Goal: Task Accomplishment & Management: Use online tool/utility

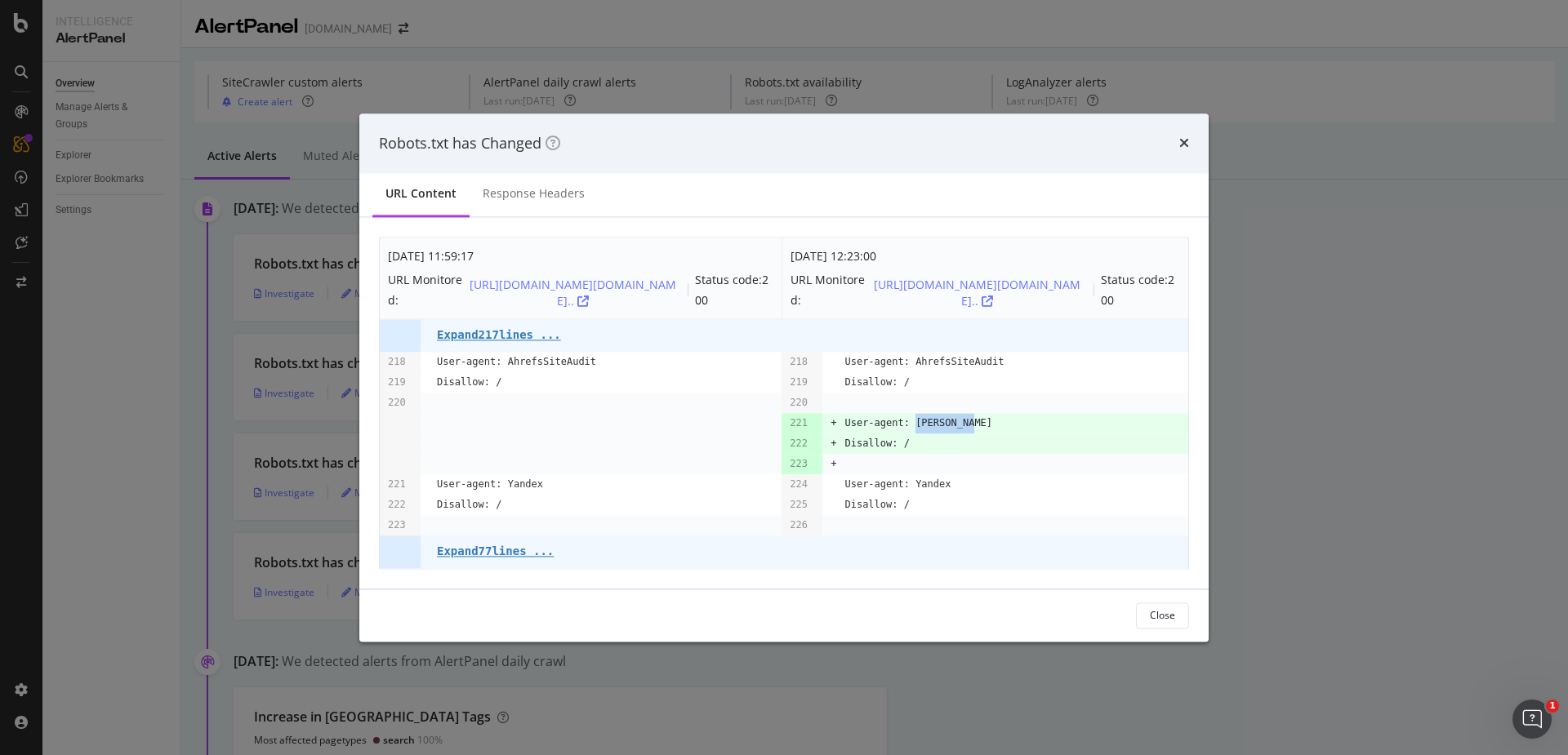
drag, startPoint x: 917, startPoint y: 425, endPoint x: 983, endPoint y: 422, distance: 66.1
click at [983, 422] on td "User-agent: [PERSON_NAME]" at bounding box center [1016, 423] width 344 height 21
click at [1191, 150] on div "Robots.txt has Changed" at bounding box center [784, 143] width 850 height 60
click at [1184, 143] on icon "times" at bounding box center [1184, 143] width 10 height 13
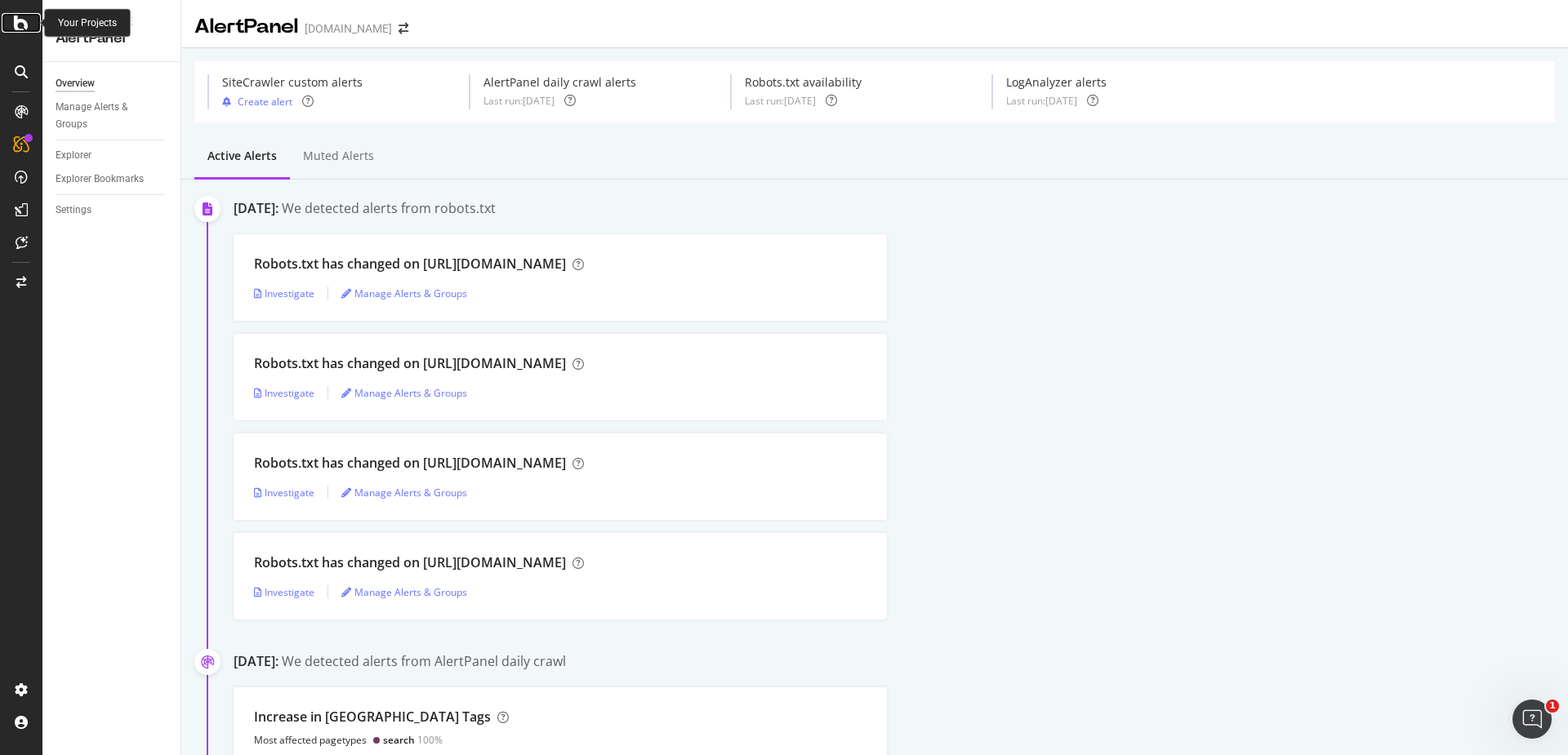
click at [20, 32] on icon at bounding box center [21, 23] width 15 height 20
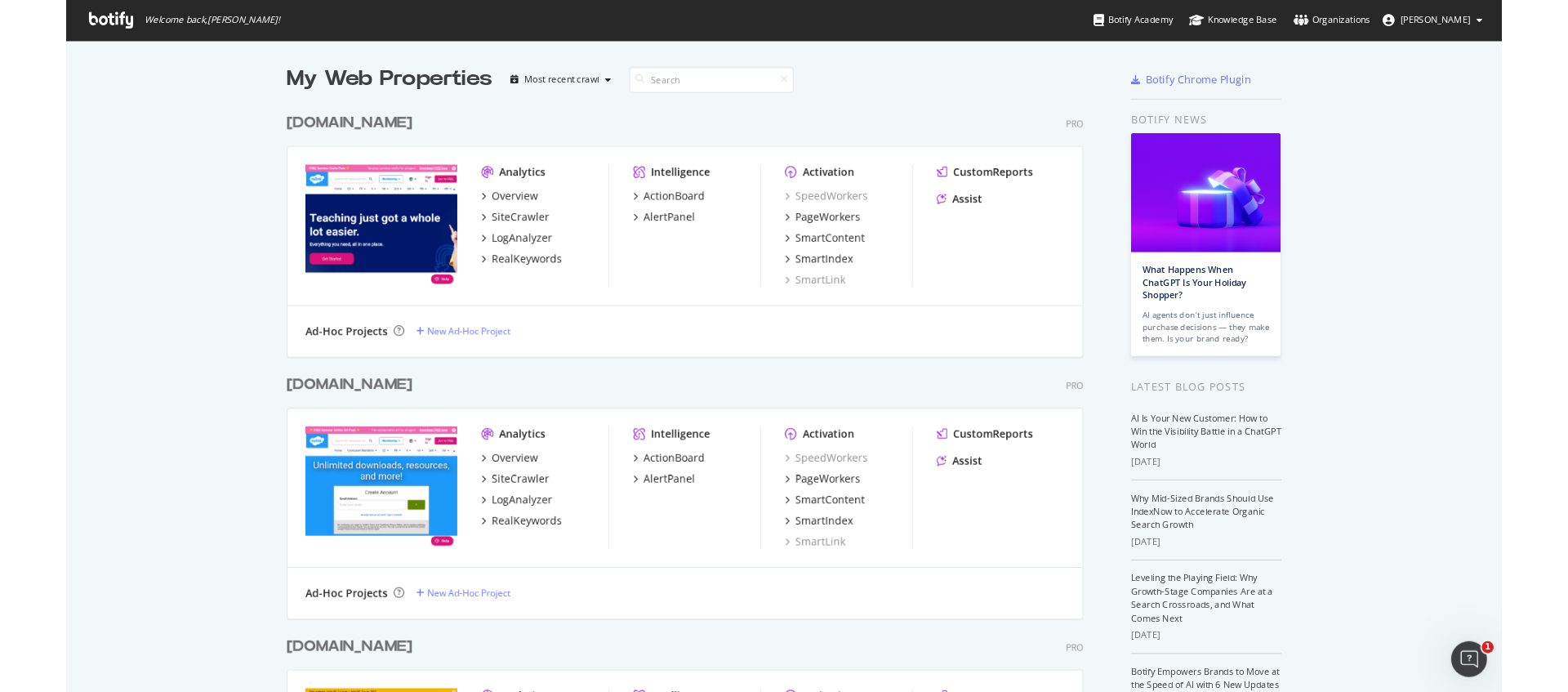
scroll to position [279, 0]
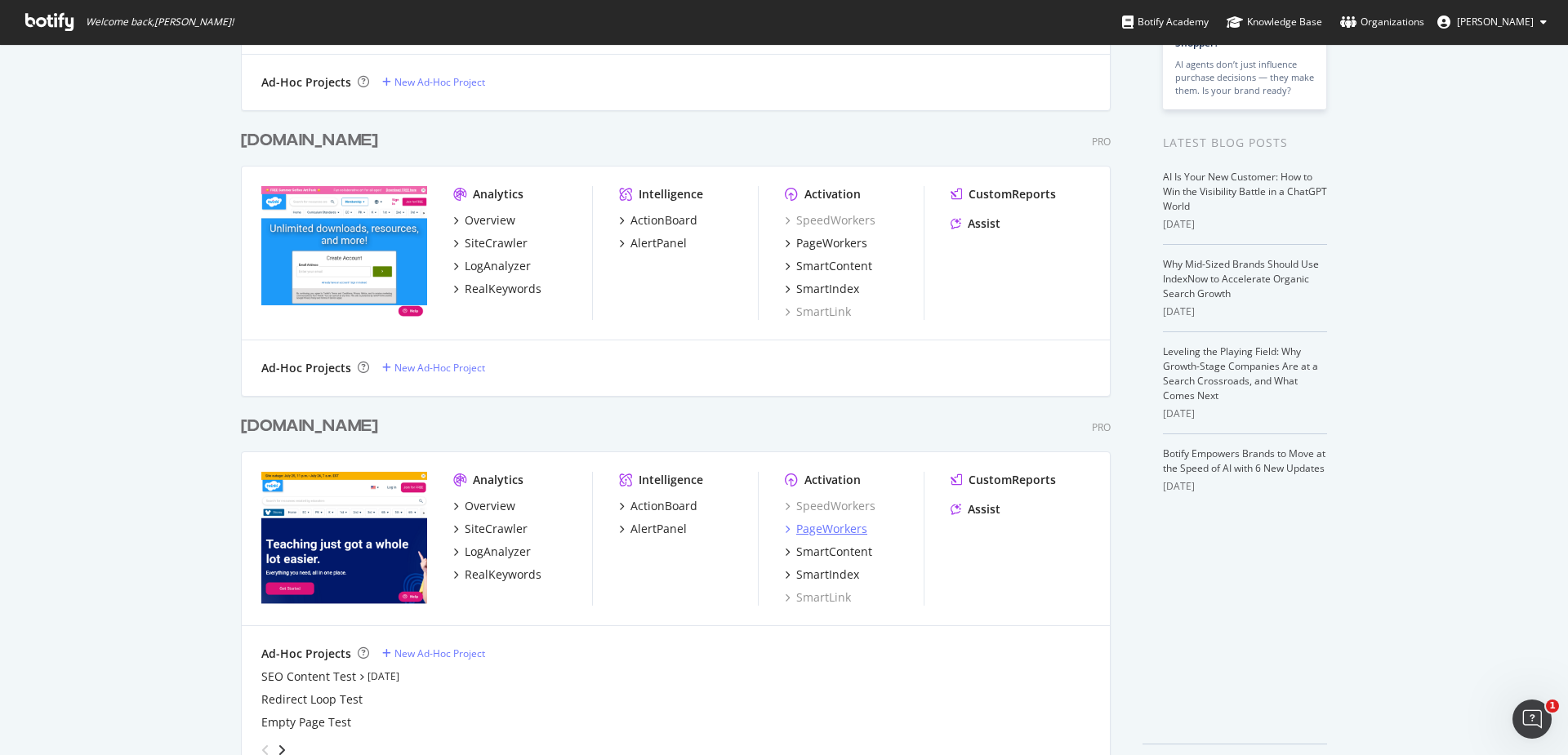
click at [827, 531] on div "PageWorkers" at bounding box center [832, 529] width 71 height 17
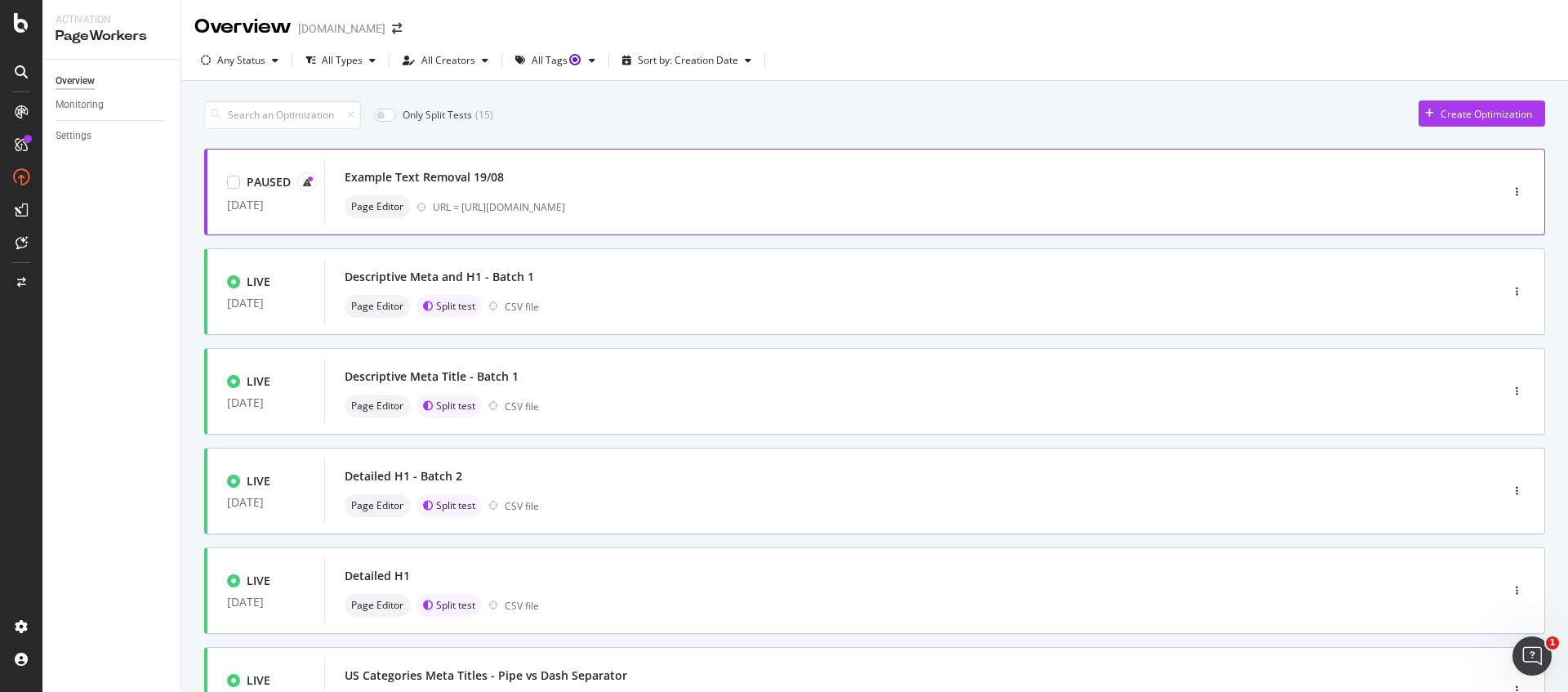
click at [469, 182] on div "Example Text Removal 19/08" at bounding box center [425, 176] width 160 height 17
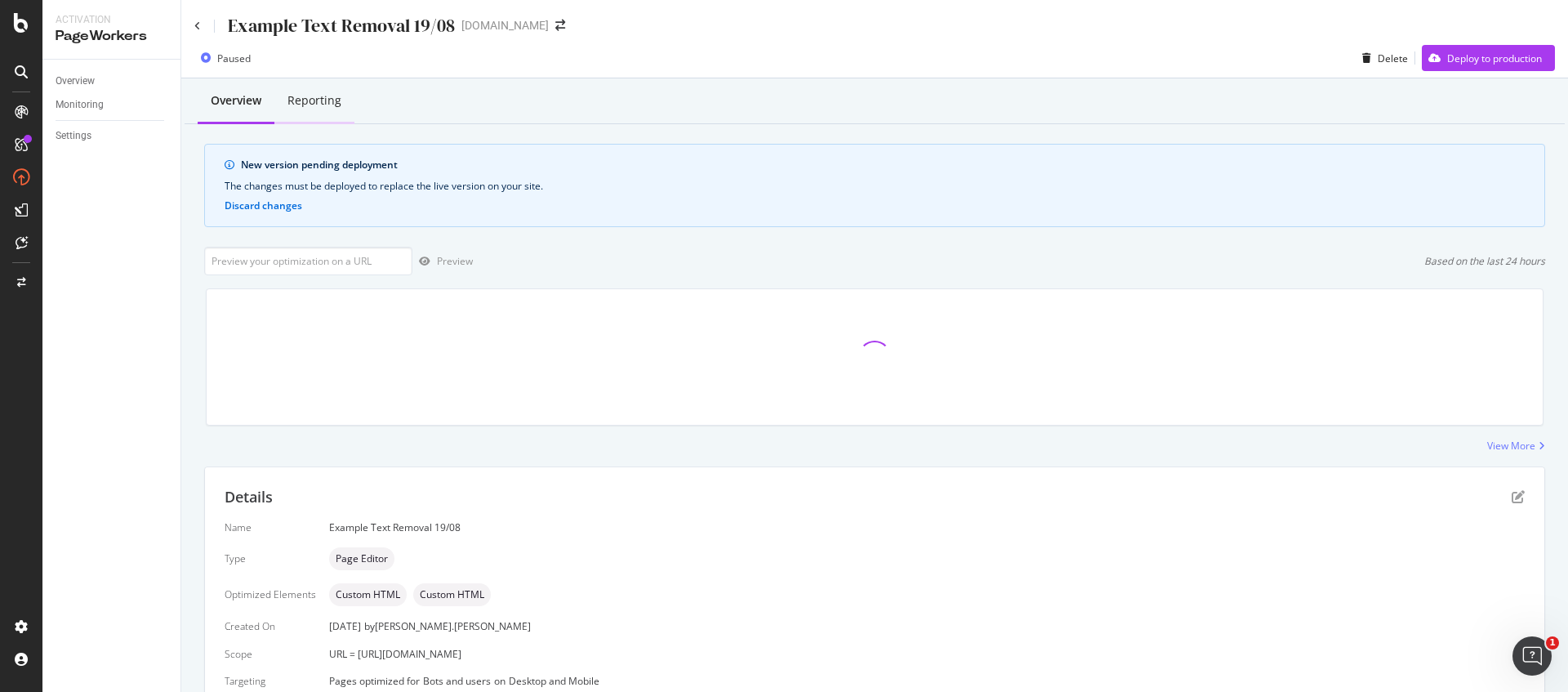
click at [336, 106] on div "Reporting" at bounding box center [314, 101] width 54 height 17
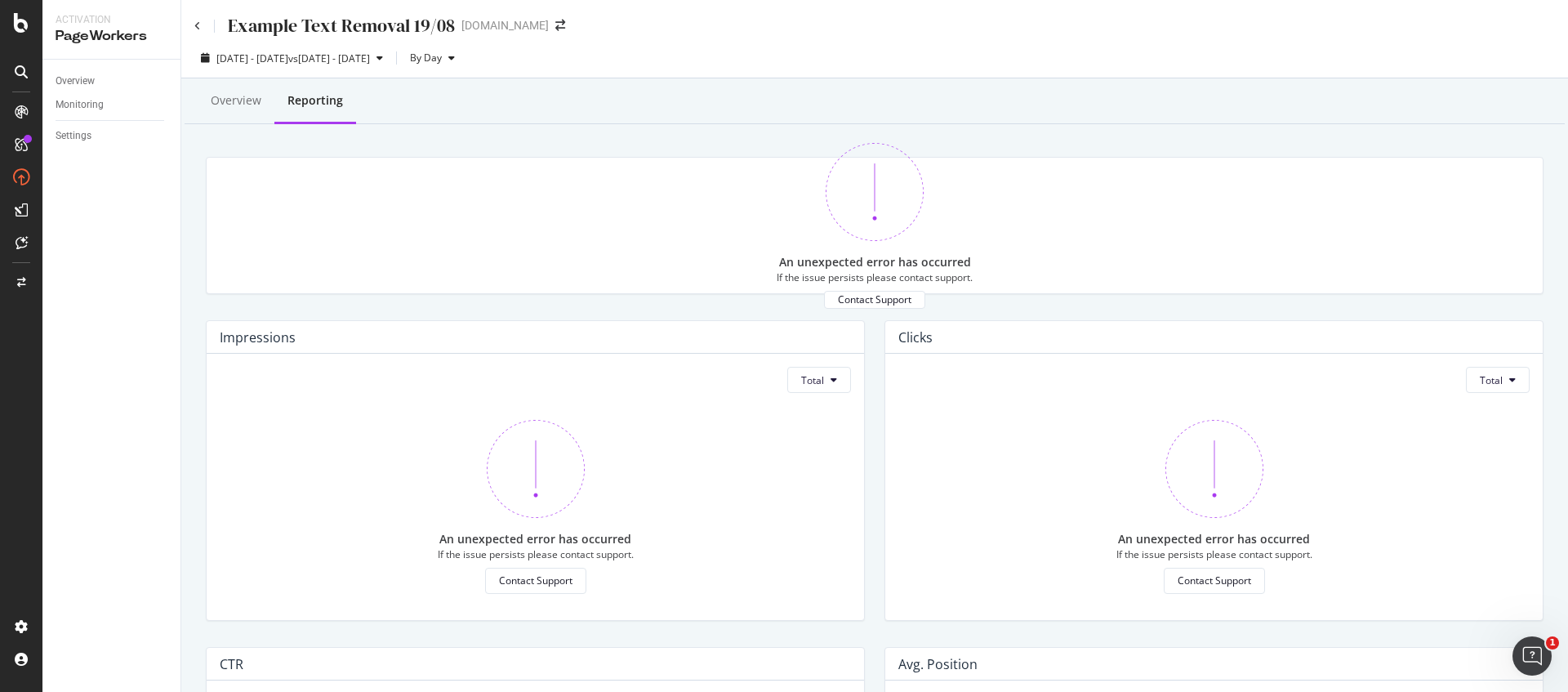
click at [190, 19] on div "Example Text Removal 19/08 [DOMAIN_NAME]" at bounding box center [874, 19] width 1387 height 38
click at [199, 28] on icon at bounding box center [197, 27] width 7 height 10
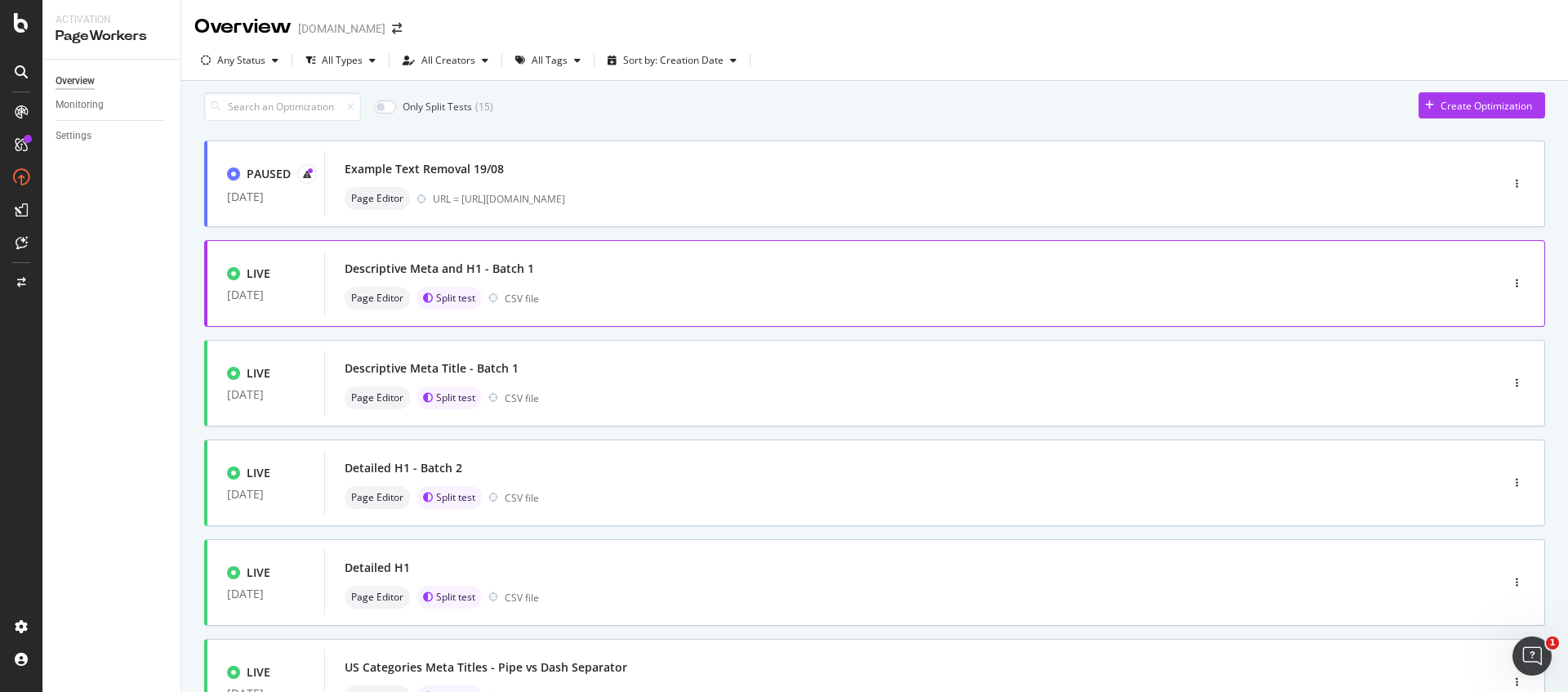
click at [498, 276] on div "Descriptive Meta and H1 - Batch 1" at bounding box center [440, 268] width 189 height 17
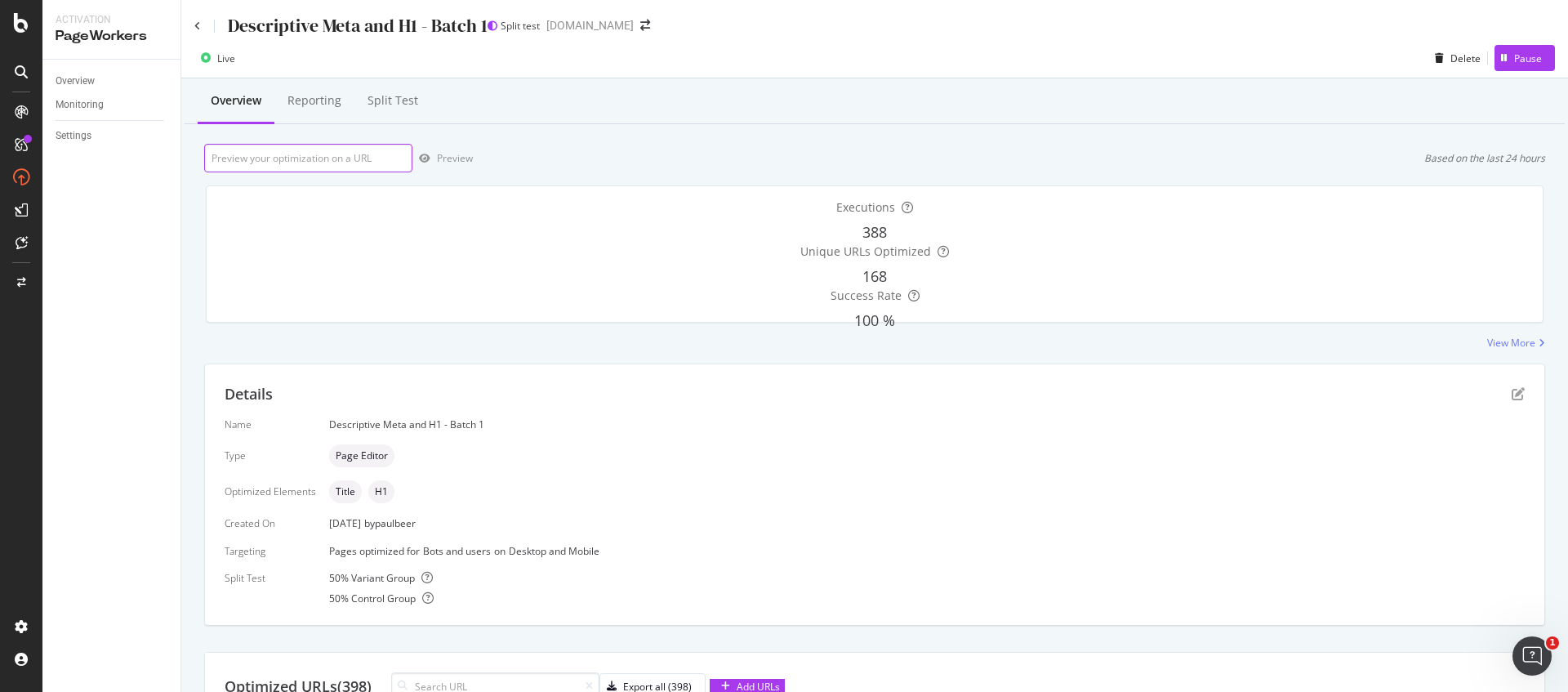
click at [351, 156] on input "url" at bounding box center [307, 158] width 208 height 29
